Goal: Task Accomplishment & Management: Manage account settings

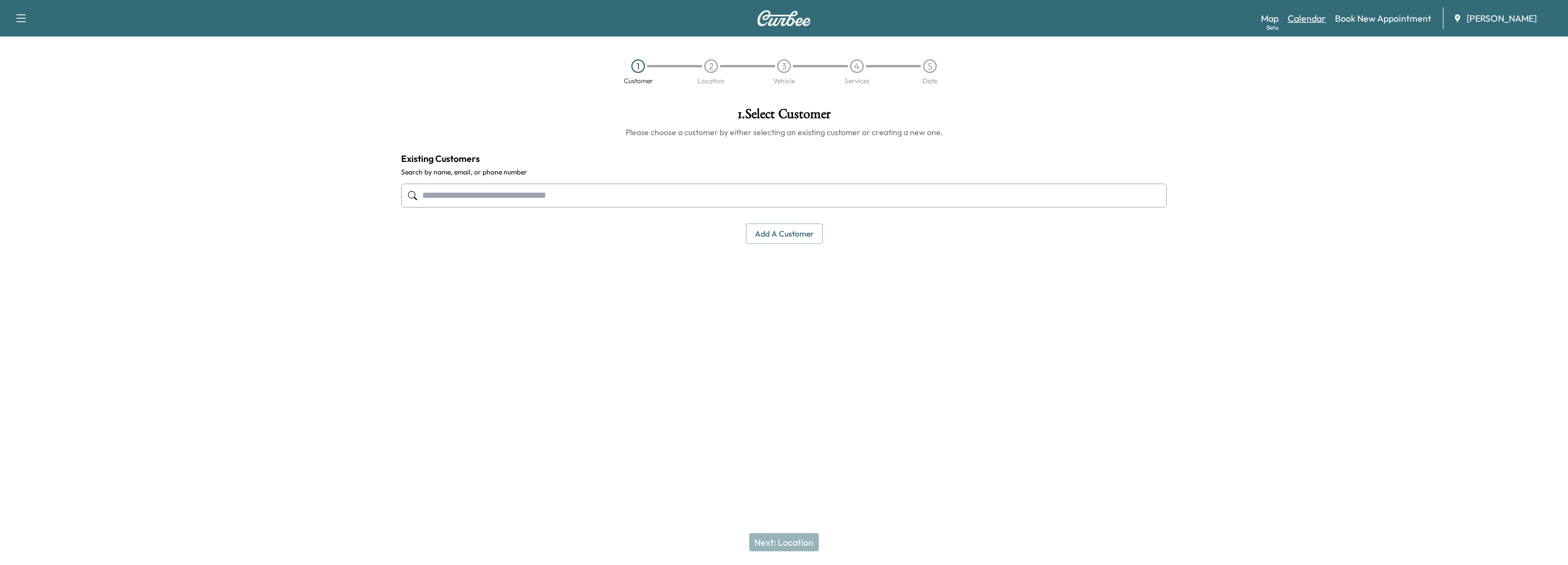
click at [1296, 21] on link "Calendar" at bounding box center [1307, 18] width 38 height 14
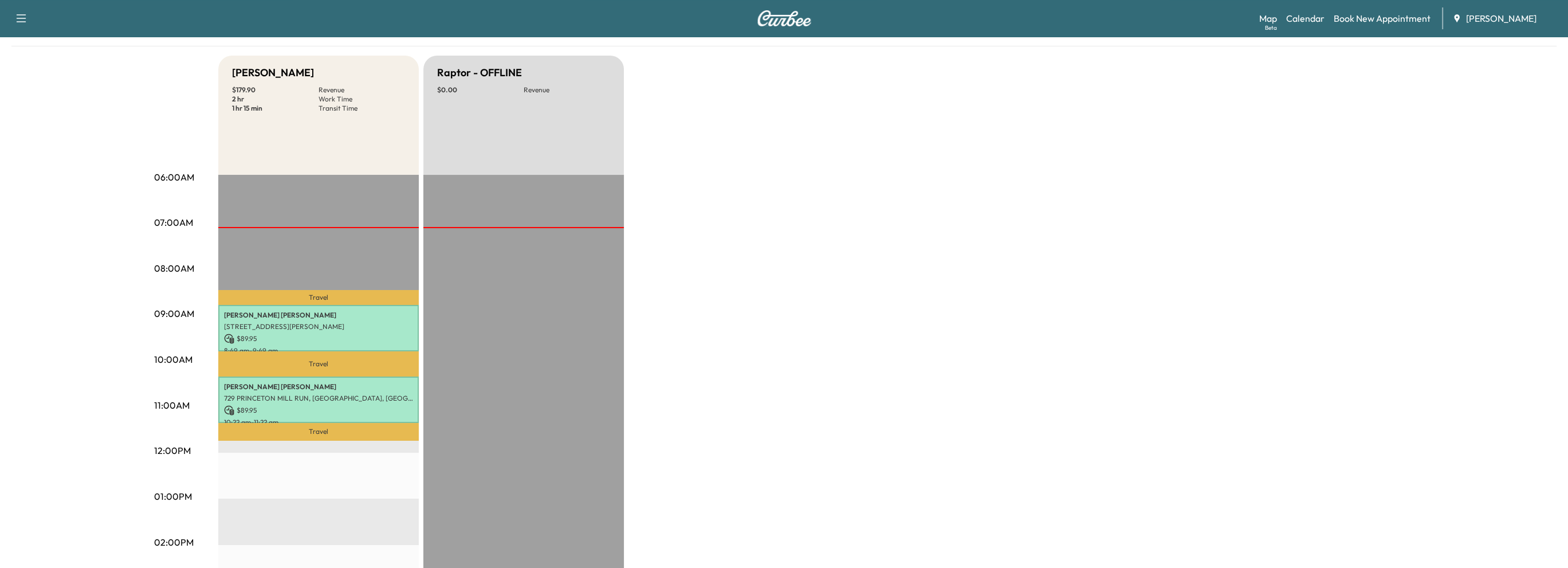
scroll to position [114, 0]
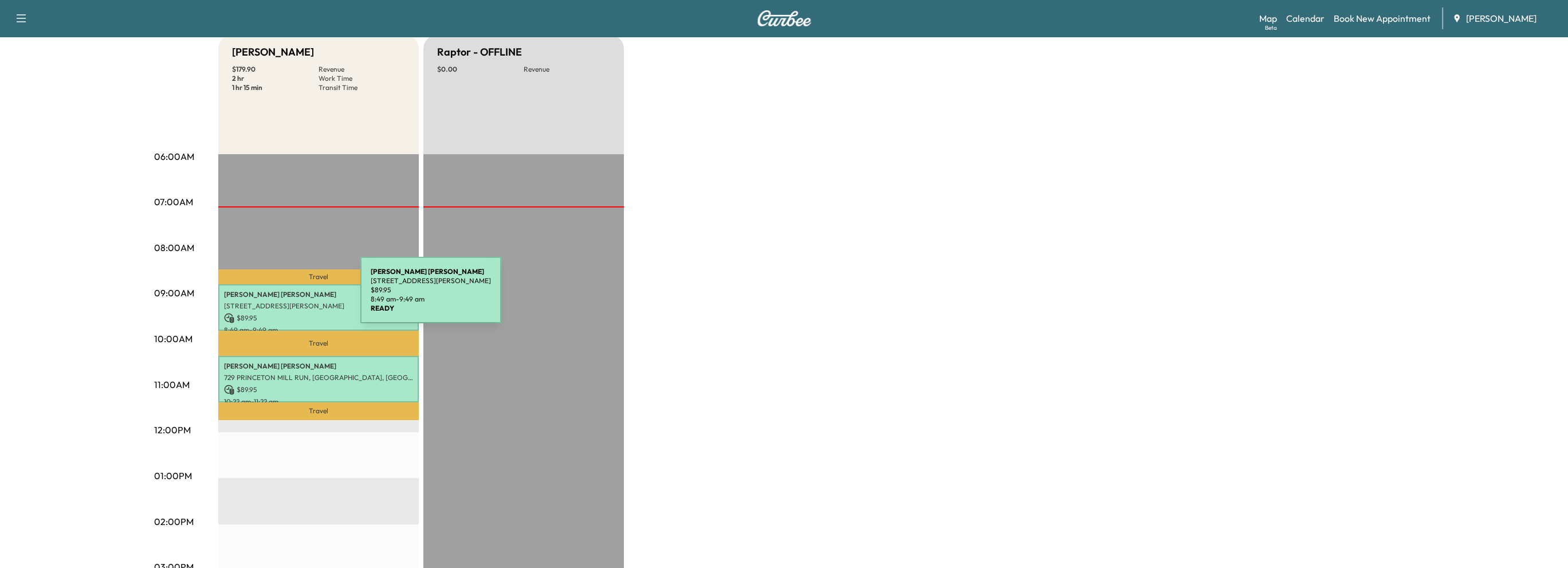
click at [275, 297] on p "[PERSON_NAME]" at bounding box center [318, 294] width 189 height 9
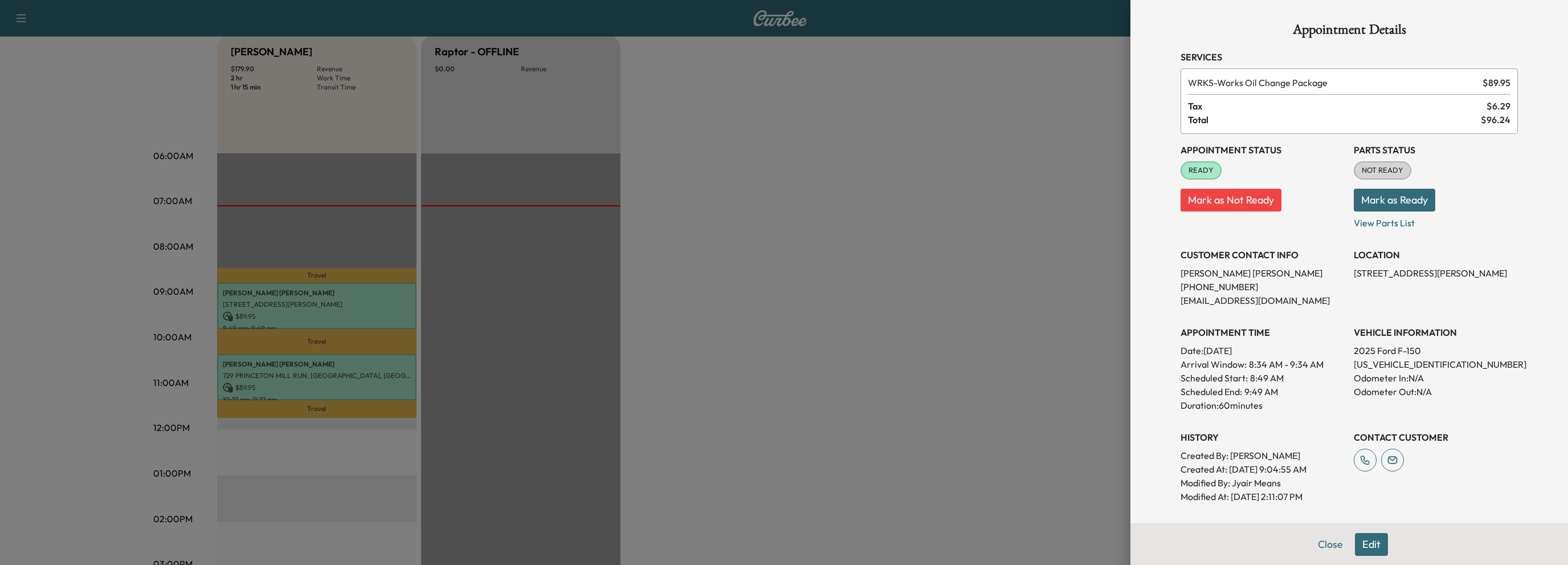
click at [1404, 196] on button "Mark as Ready" at bounding box center [1394, 200] width 82 height 23
click at [1330, 549] on button "Close" at bounding box center [1330, 544] width 40 height 23
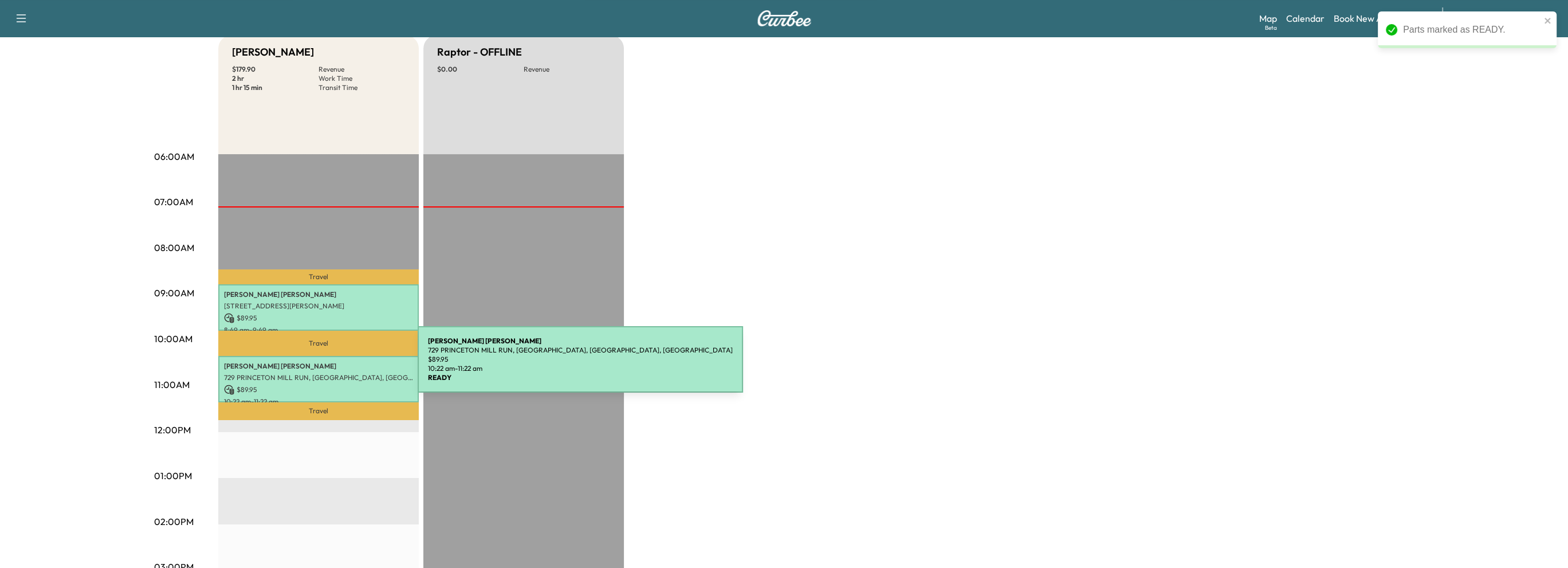
click at [328, 373] on p "729 PRINCETON MILL RUN, [GEOGRAPHIC_DATA], [GEOGRAPHIC_DATA], [GEOGRAPHIC_DATA]" at bounding box center [318, 377] width 189 height 9
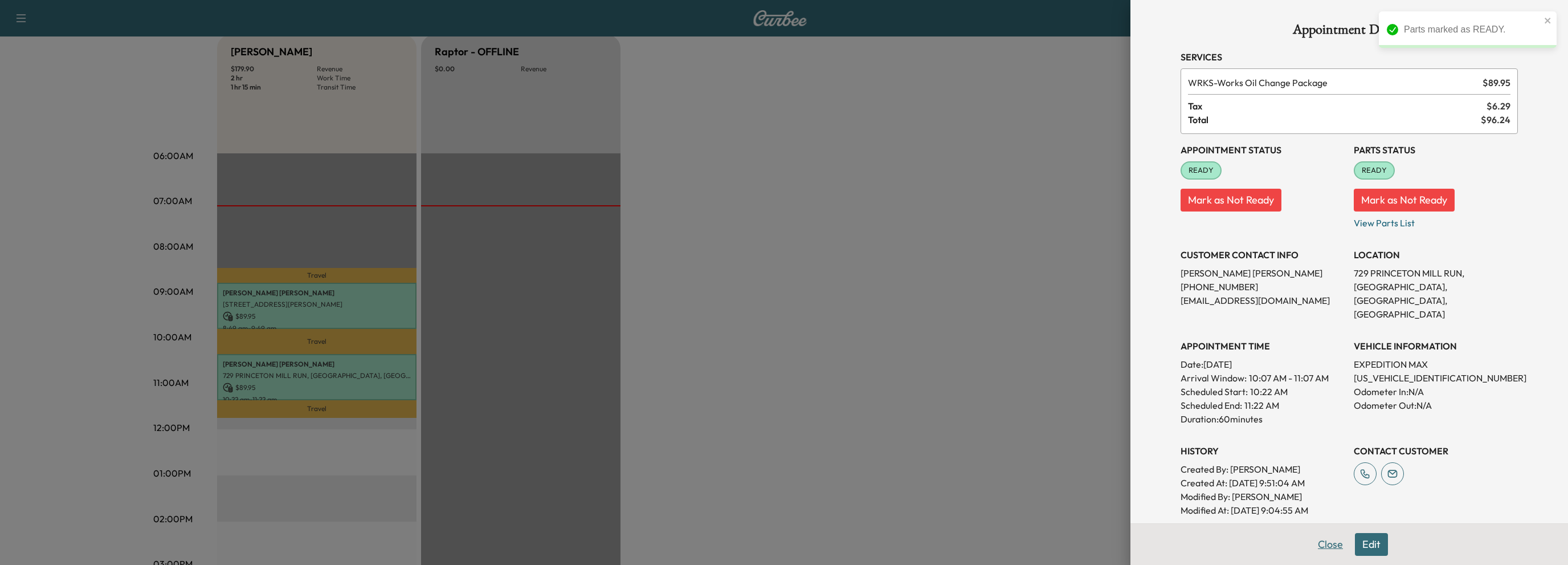
click at [1318, 546] on button "Close" at bounding box center [1330, 544] width 40 height 23
